Goal: Information Seeking & Learning: Learn about a topic

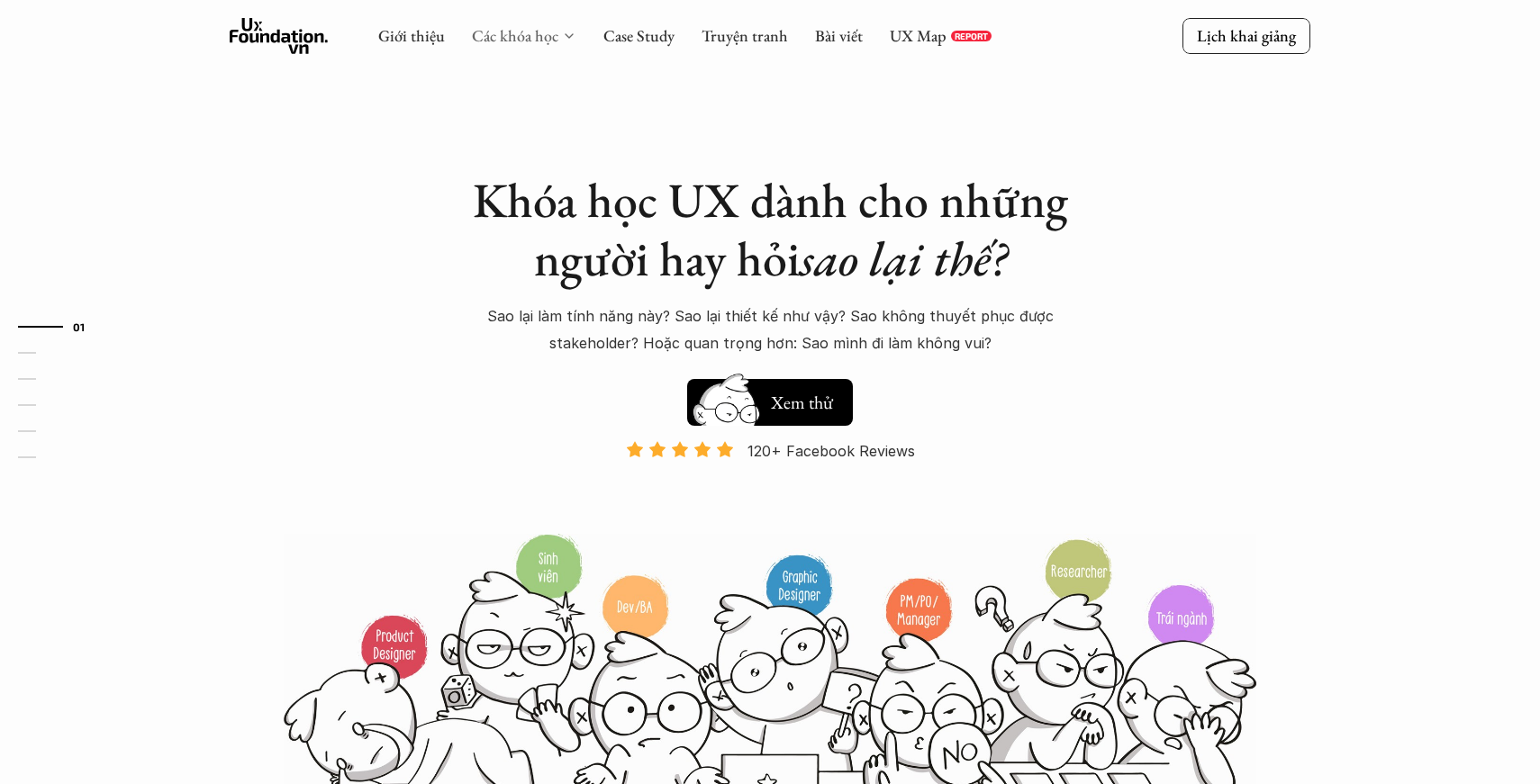
click at [550, 34] on link "Các khóa học" at bounding box center [515, 35] width 86 height 21
click at [574, 33] on icon at bounding box center [569, 35] width 15 height 15
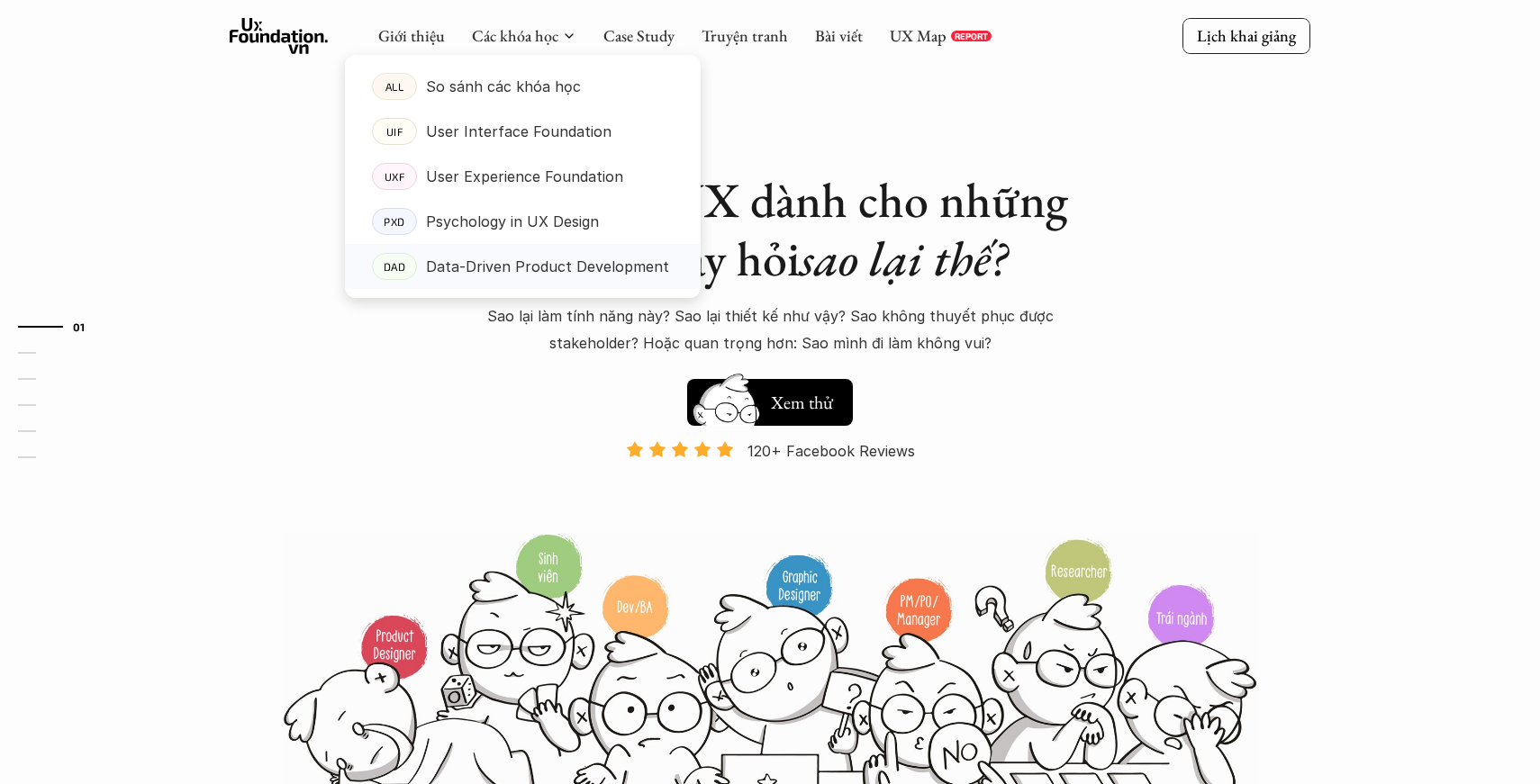
click at [522, 265] on p "Data-Driven Product Development" at bounding box center [547, 266] width 243 height 27
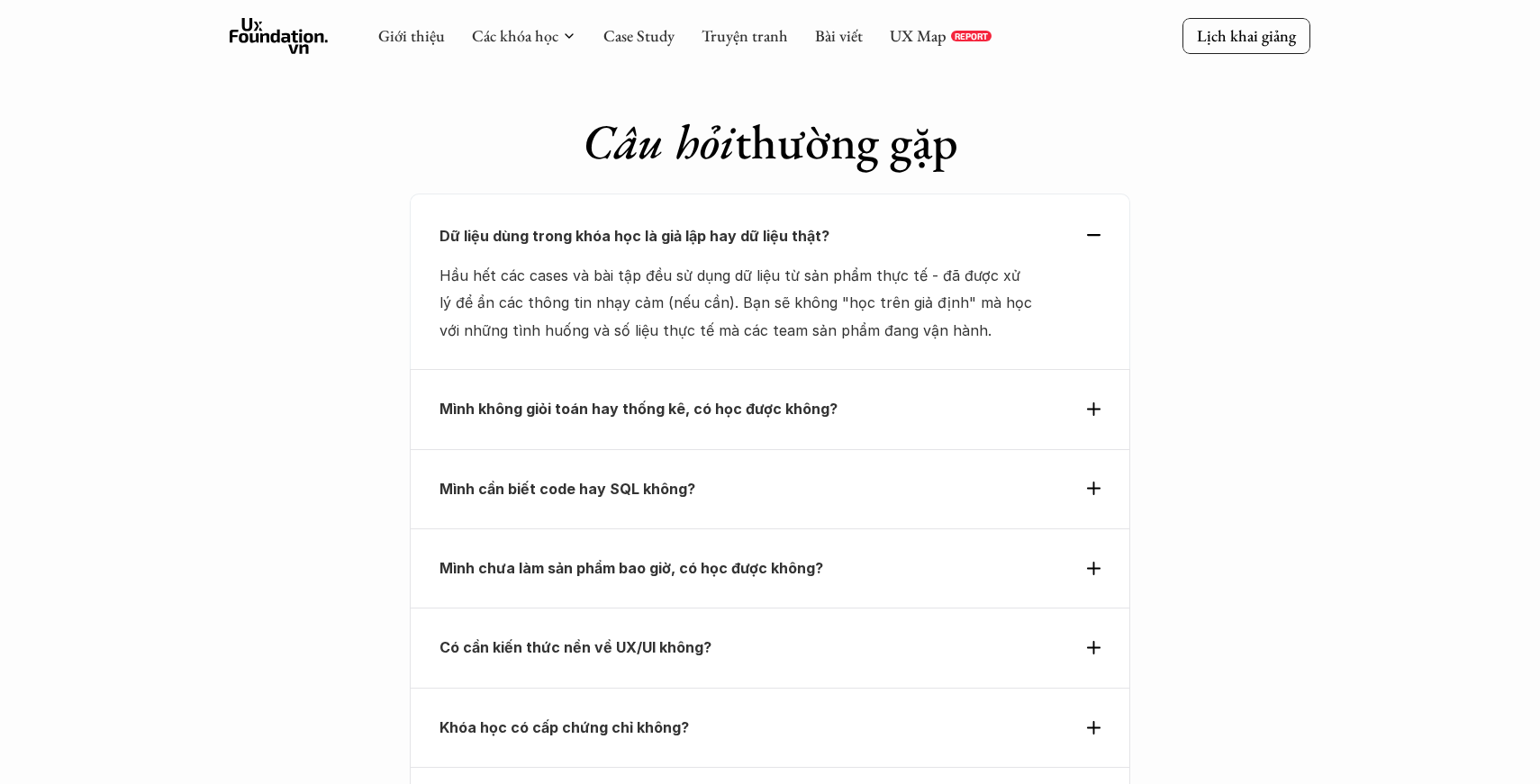
scroll to position [6178, 0]
click at [1092, 642] on icon at bounding box center [1094, 649] width 14 height 14
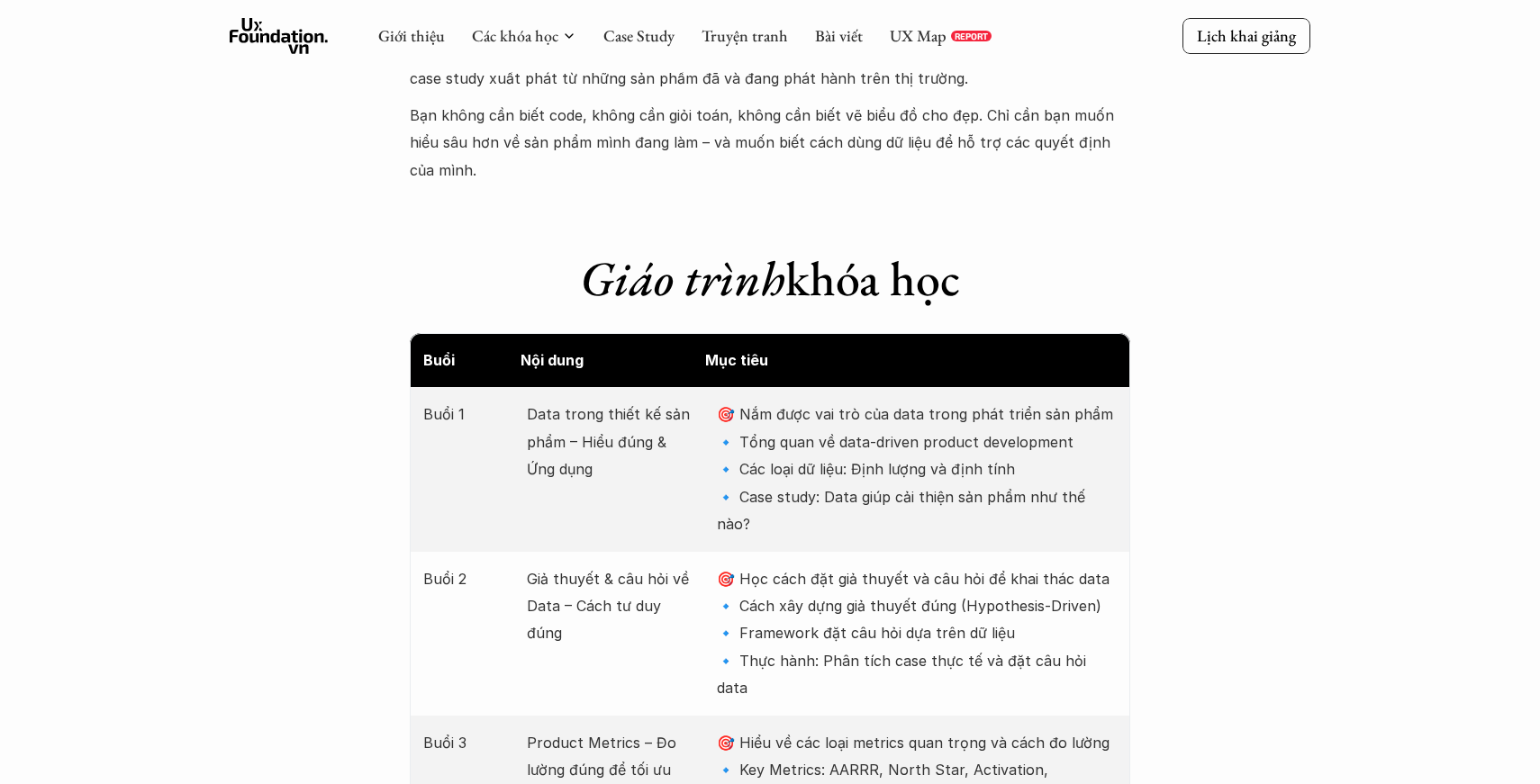
scroll to position [2062, 0]
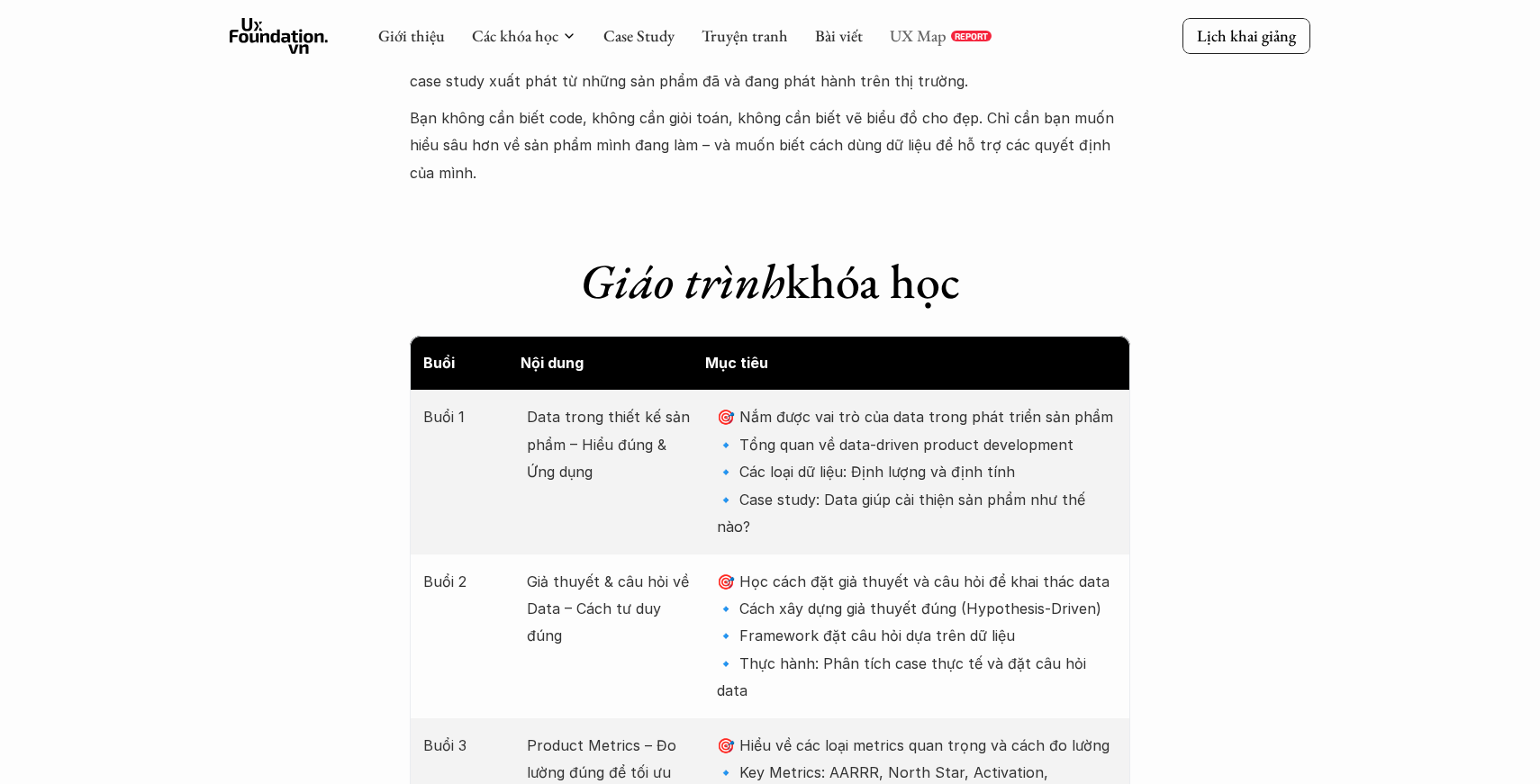
click at [914, 41] on link "UX Map" at bounding box center [918, 35] width 57 height 21
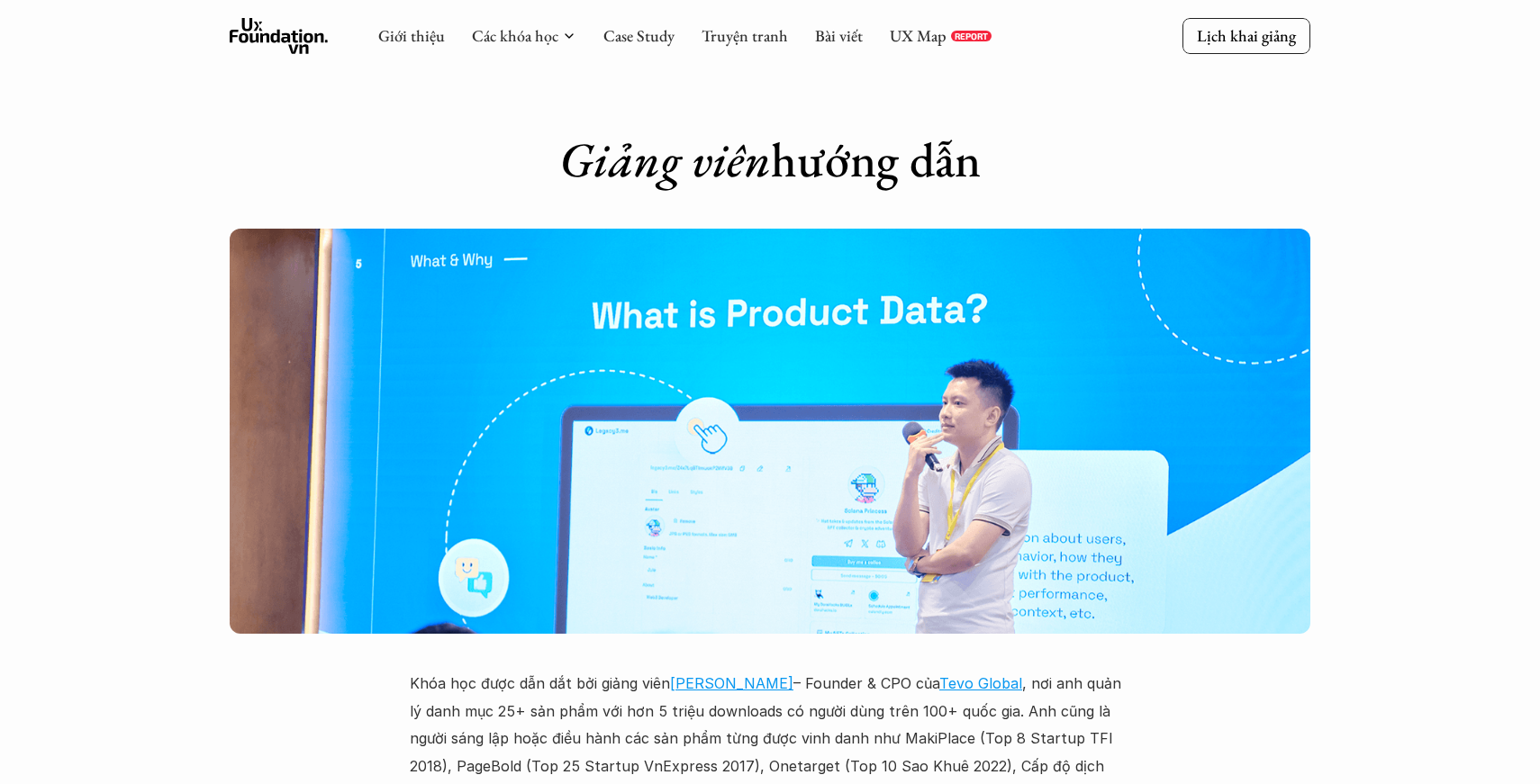
scroll to position [4823, 0]
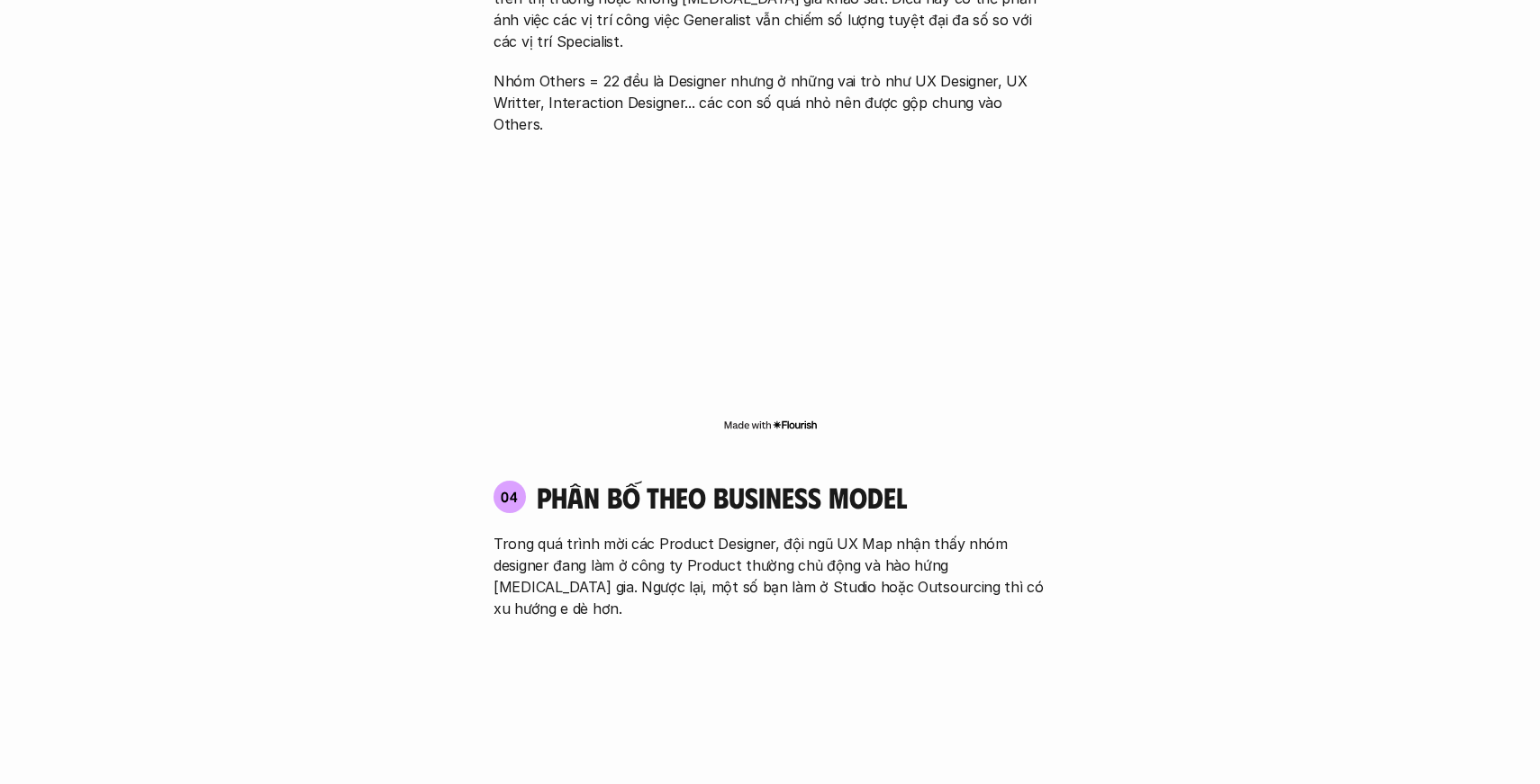
scroll to position [2864, 0]
